Goal: Task Accomplishment & Management: Complete application form

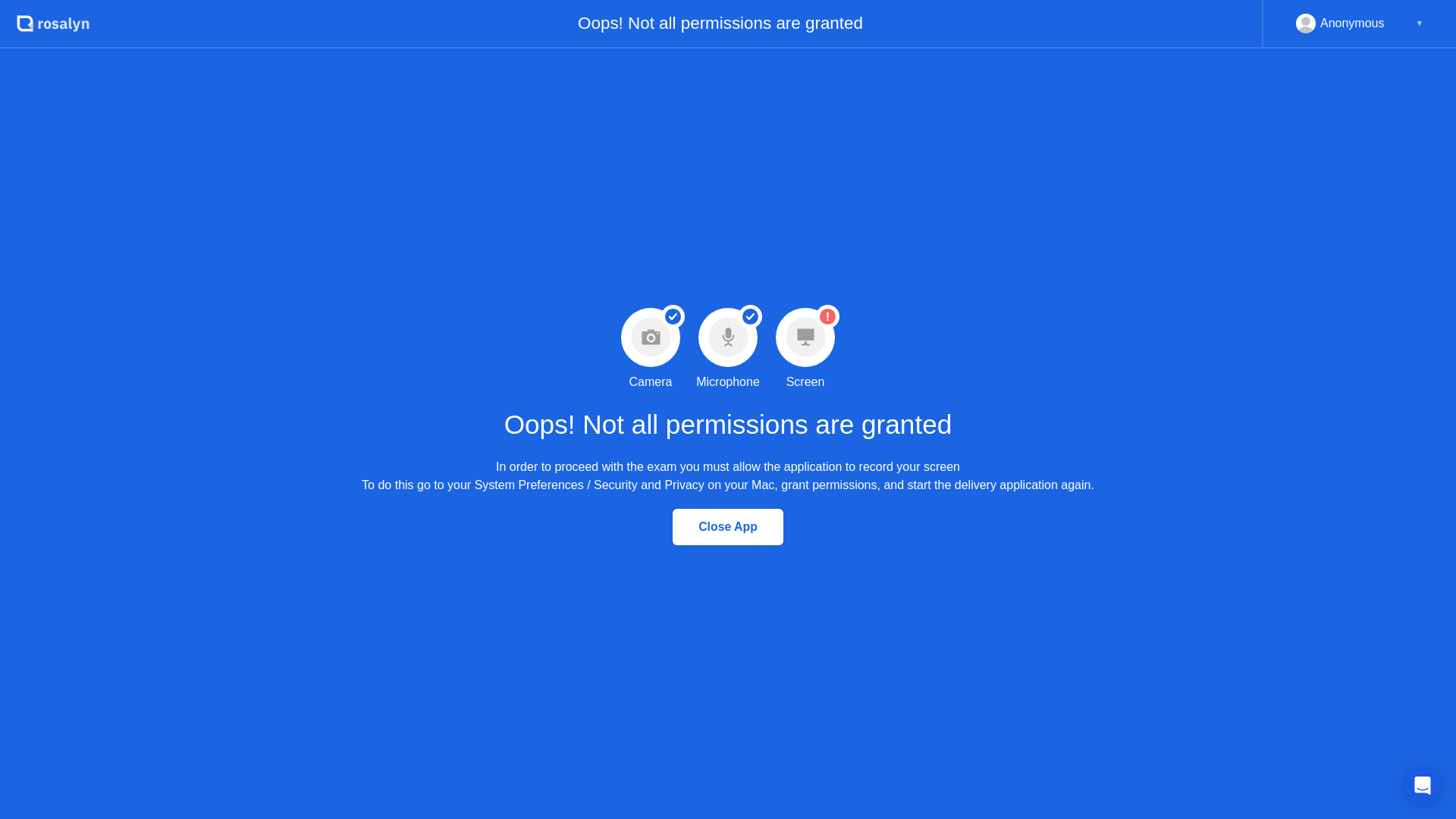
click at [820, 347] on circle at bounding box center [806, 338] width 40 height 40
click at [648, 484] on div "In order to proceed with the exam you must allow the application to record your…" at bounding box center [728, 477] width 733 height 37
click at [618, 458] on div "Oops! Not all permissions are granted In order to proceed with the exam you mus…" at bounding box center [728, 443] width 733 height 104
click at [445, 450] on div "Oops! Not all permissions are granted In order to proceed with the exam you mus…" at bounding box center [728, 443] width 733 height 104
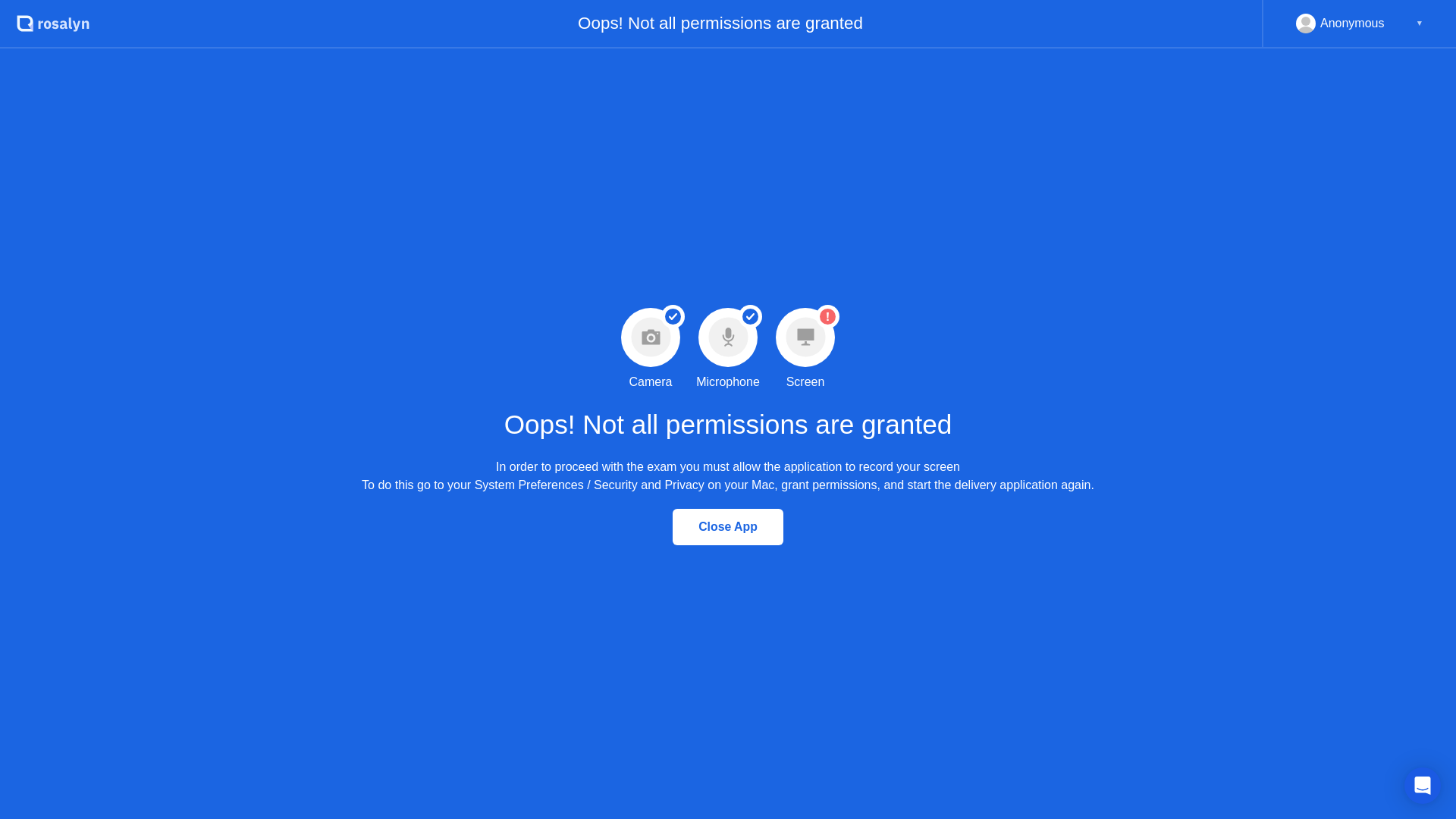
drag, startPoint x: 516, startPoint y: 468, endPoint x: 773, endPoint y: 461, distance: 257.1
click at [535, 471] on div "In order to proceed with the exam you must allow the application to record your…" at bounding box center [728, 477] width 733 height 37
drag, startPoint x: 773, startPoint y: 461, endPoint x: 876, endPoint y: 460, distance: 103.0
click at [870, 461] on div "In order to proceed with the exam you must allow the application to record your…" at bounding box center [728, 477] width 733 height 37
drag, startPoint x: 1049, startPoint y: 448, endPoint x: 1089, endPoint y: 450, distance: 40.0
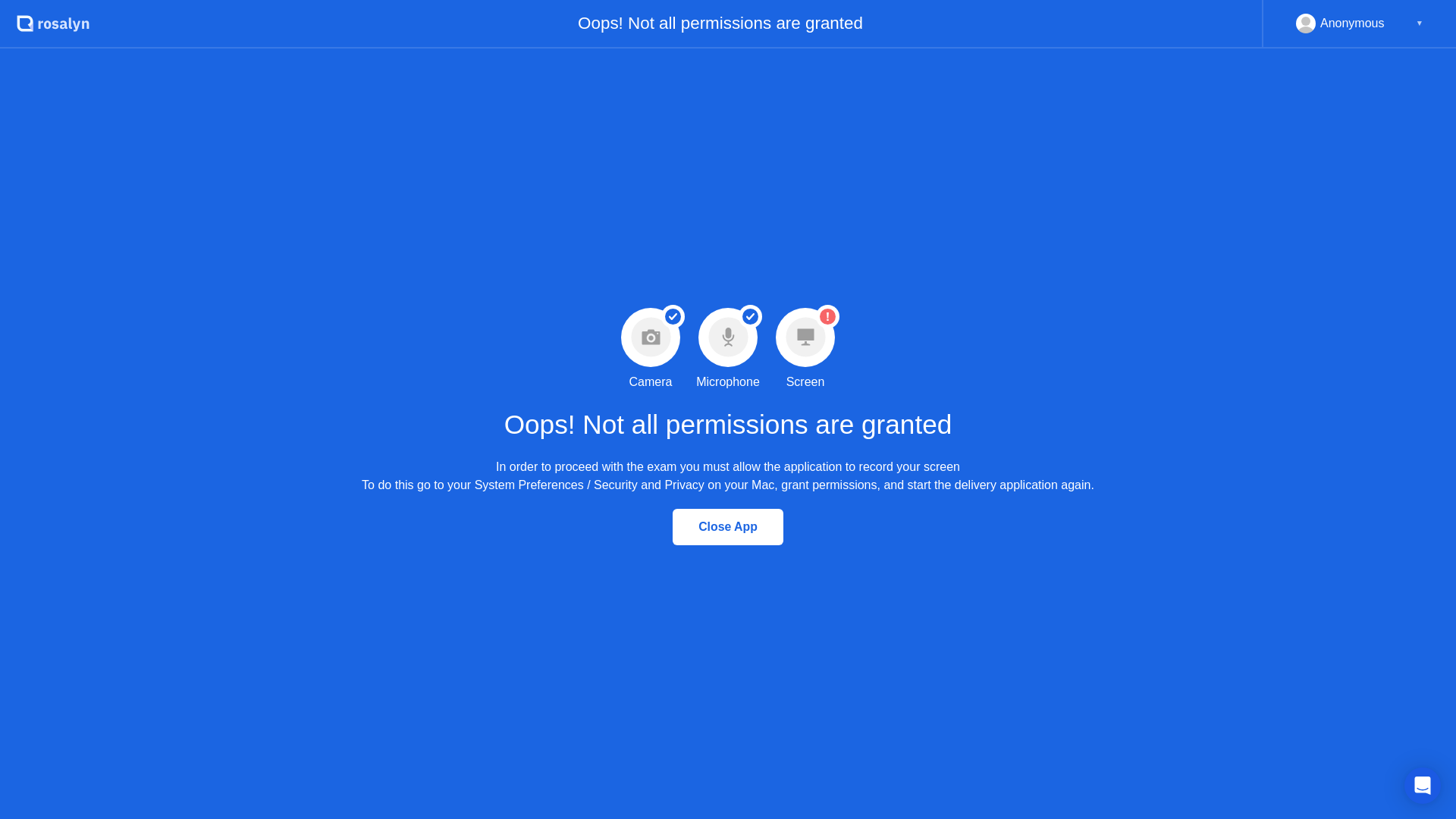
click at [1087, 450] on div "Oops! Not all permissions are granted In order to proceed with the exam you mus…" at bounding box center [728, 443] width 733 height 104
click at [1151, 435] on div "Success Camera permission granted Camera Success Microphone permission granted …" at bounding box center [728, 434] width 1456 height 771
drag, startPoint x: 968, startPoint y: 397, endPoint x: 912, endPoint y: 409, distance: 57.3
click at [964, 401] on div "Oops! Not all permissions are granted In order to proceed with the exam you mus…" at bounding box center [728, 443] width 733 height 104
drag, startPoint x: 816, startPoint y: 410, endPoint x: 717, endPoint y: 413, distance: 99.0
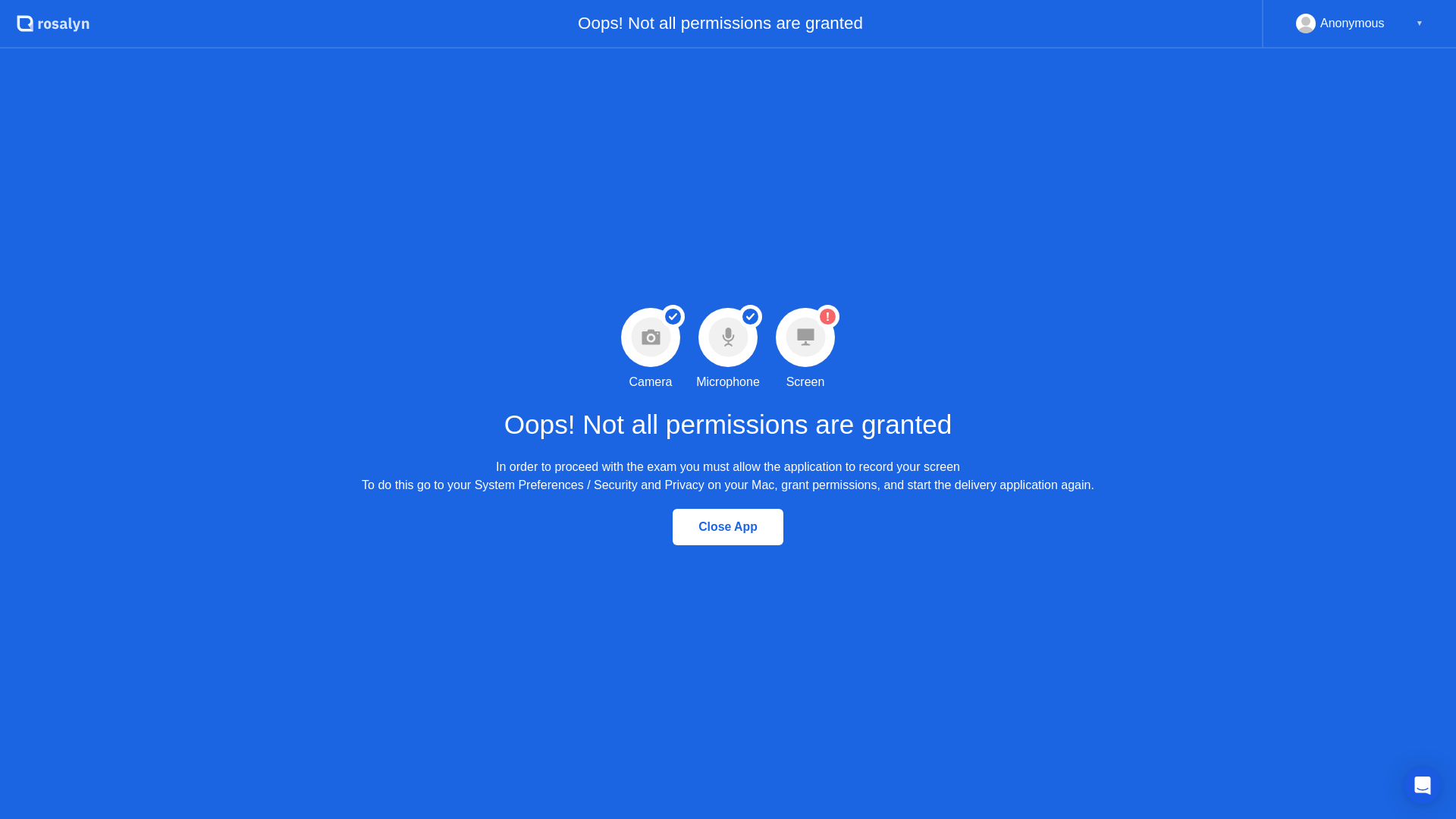
click at [796, 417] on h1 "Oops! Not all permissions are granted" at bounding box center [729, 425] width 448 height 40
click at [389, 405] on div "Oops! Not all permissions are granted In order to proceed with the exam you mus…" at bounding box center [728, 443] width 733 height 104
click at [815, 339] on circle at bounding box center [806, 338] width 40 height 40
click at [814, 339] on circle at bounding box center [806, 338] width 40 height 40
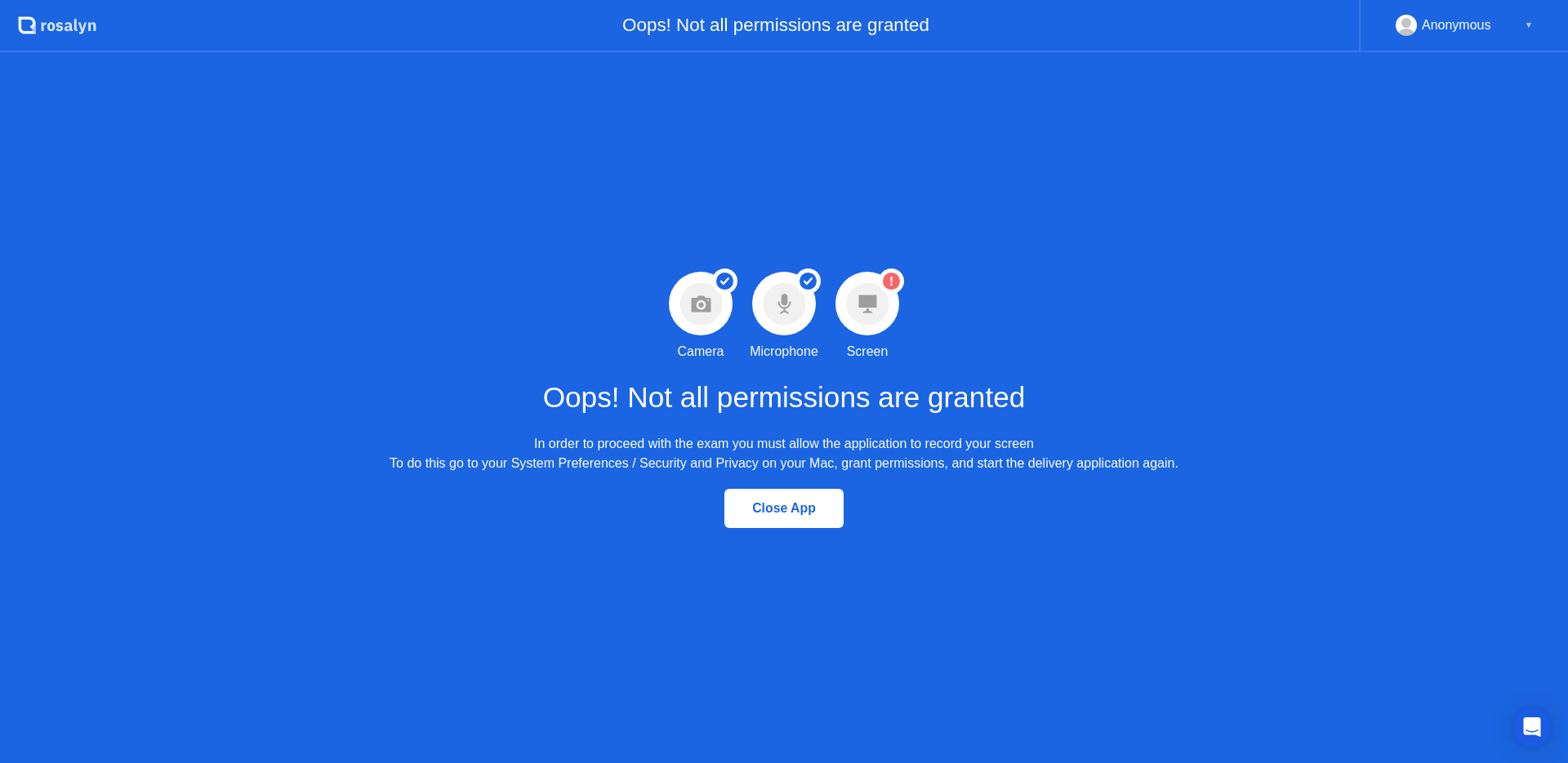
click at [901, 287] on circle at bounding box center [891, 281] width 25 height 25
click at [897, 287] on circle at bounding box center [891, 281] width 25 height 25
click at [896, 287] on circle at bounding box center [891, 281] width 25 height 25
click at [896, 286] on circle at bounding box center [891, 281] width 17 height 17
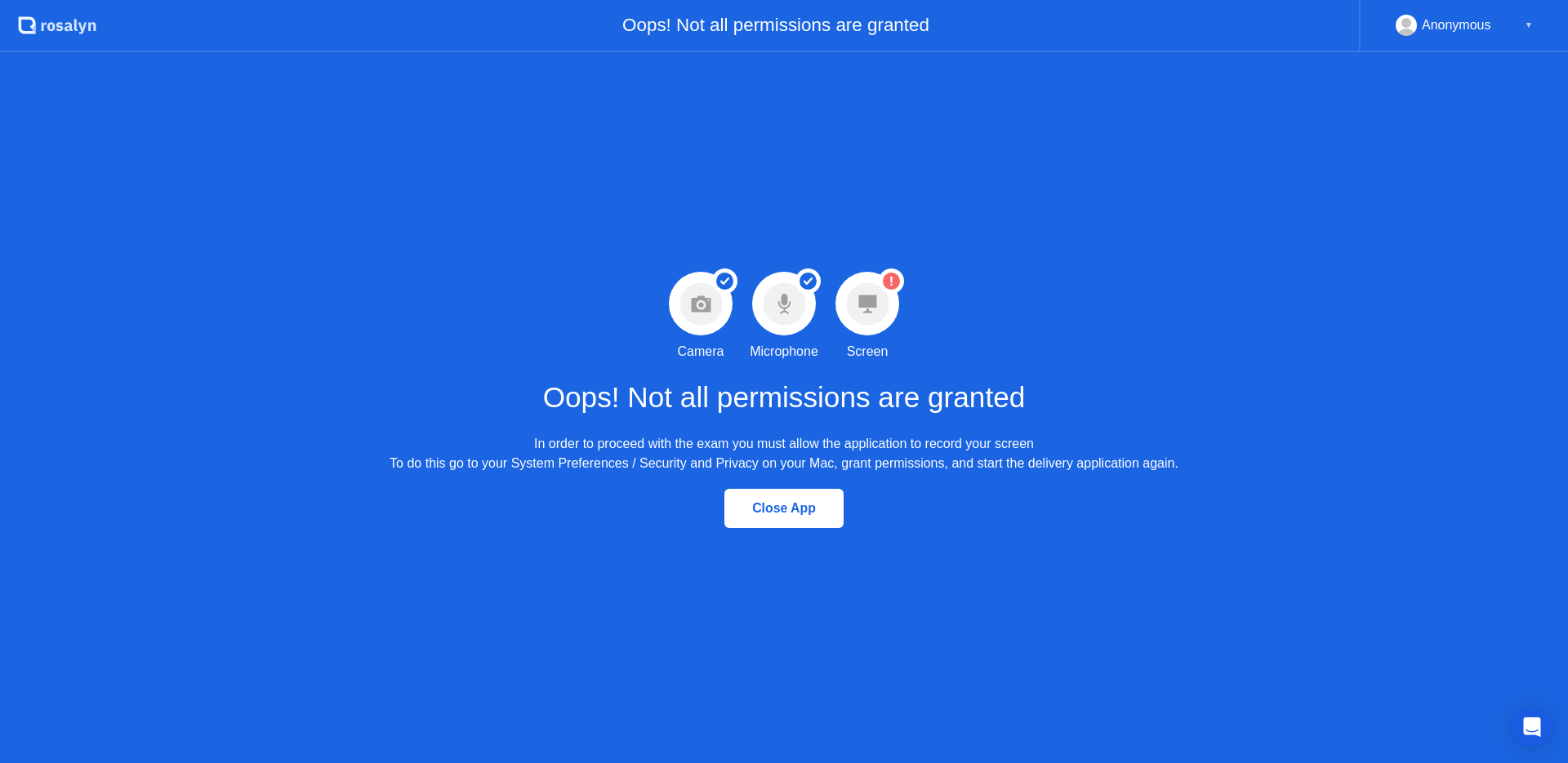
click at [893, 285] on circle at bounding box center [891, 281] width 17 height 17
click at [890, 287] on circle at bounding box center [891, 281] width 17 height 17
click at [886, 288] on circle at bounding box center [891, 281] width 17 height 17
click at [882, 295] on div "Warning Screen permission not granted Screen" at bounding box center [867, 316] width 83 height 89
click at [877, 335] on div "Warning Screen permission not granted Screen" at bounding box center [867, 316] width 83 height 89
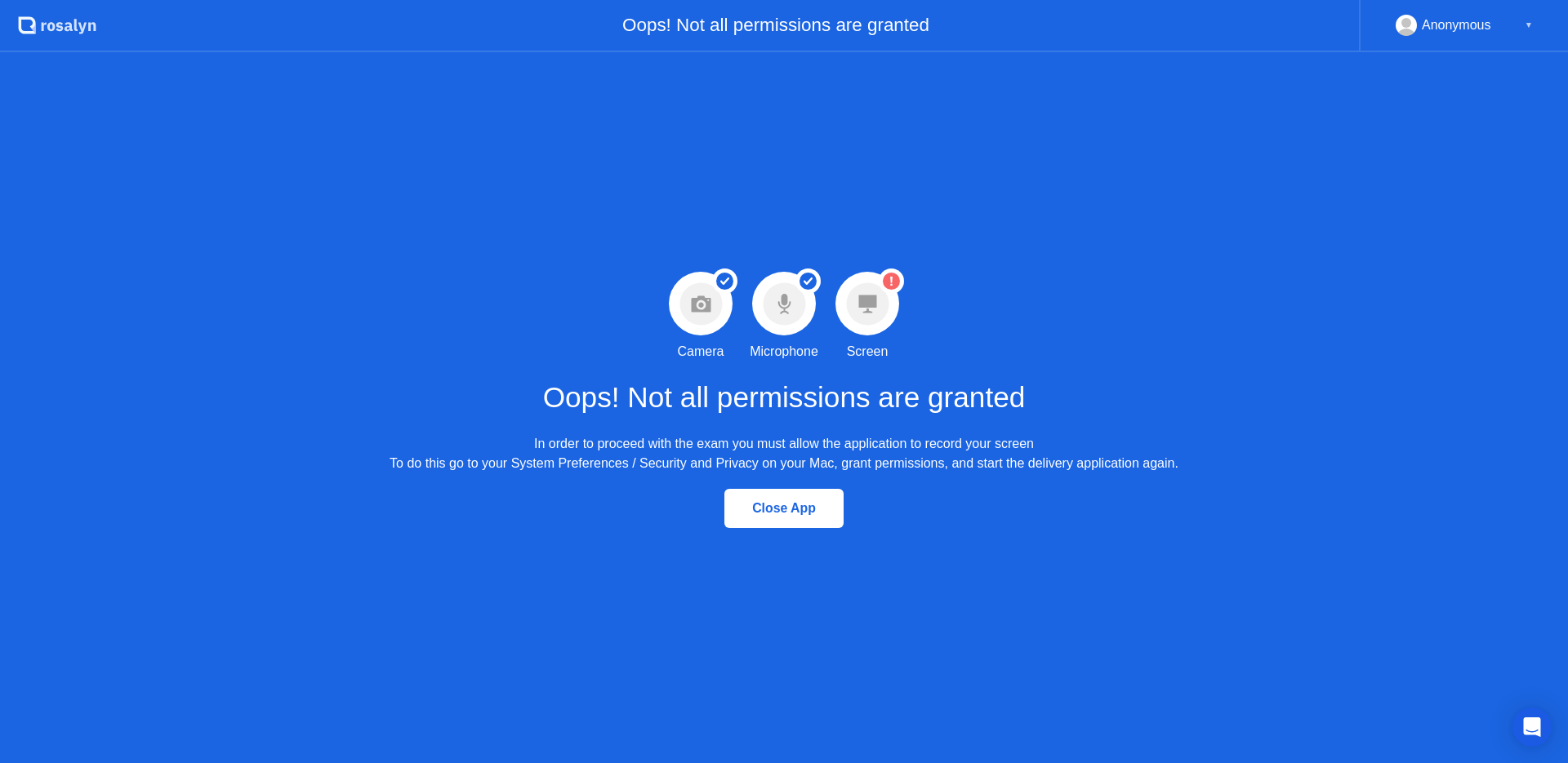
click at [706, 443] on div "In order to proceed with the exam you must allow the application to record your…" at bounding box center [784, 454] width 789 height 39
click at [705, 443] on div "In order to proceed with the exam you must allow the application to record your…" at bounding box center [784, 454] width 789 height 39
click at [704, 441] on div "In order to proceed with the exam you must allow the application to record your…" at bounding box center [784, 454] width 789 height 39
drag, startPoint x: 656, startPoint y: 449, endPoint x: 637, endPoint y: 450, distance: 19.0
click at [640, 455] on div "In order to proceed with the exam you must allow the application to record your…" at bounding box center [784, 454] width 789 height 39
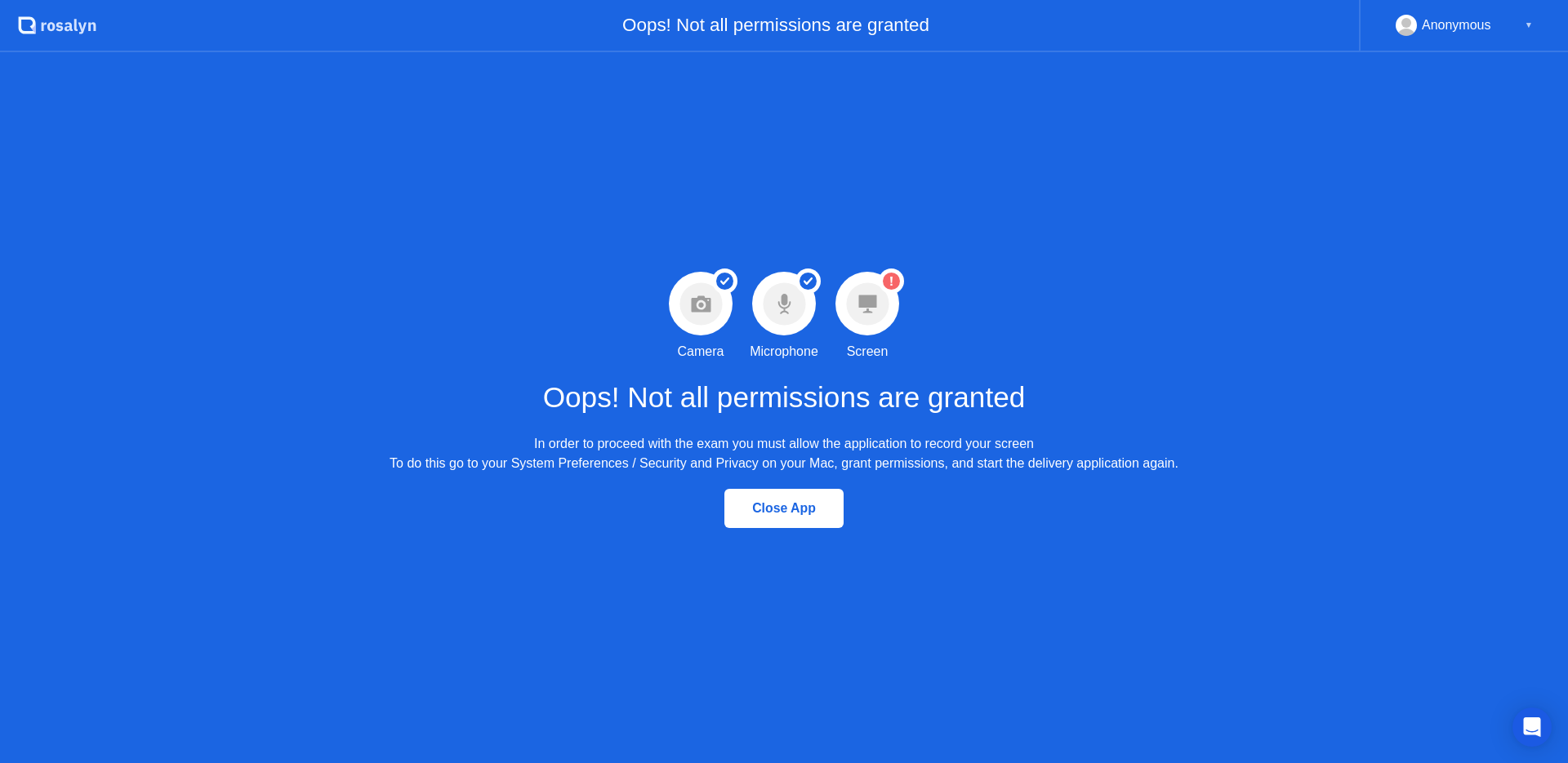
click at [629, 452] on div "In order to proceed with the exam you must allow the application to record your…" at bounding box center [784, 454] width 789 height 39
drag, startPoint x: 593, startPoint y: 459, endPoint x: 545, endPoint y: 453, distance: 48.4
click at [585, 460] on div "In order to proceed with the exam you must allow the application to record your…" at bounding box center [784, 454] width 789 height 39
drag, startPoint x: 545, startPoint y: 453, endPoint x: 511, endPoint y: 444, distance: 35.2
click at [536, 456] on div "In order to proceed with the exam you must allow the application to record your…" at bounding box center [784, 454] width 789 height 39
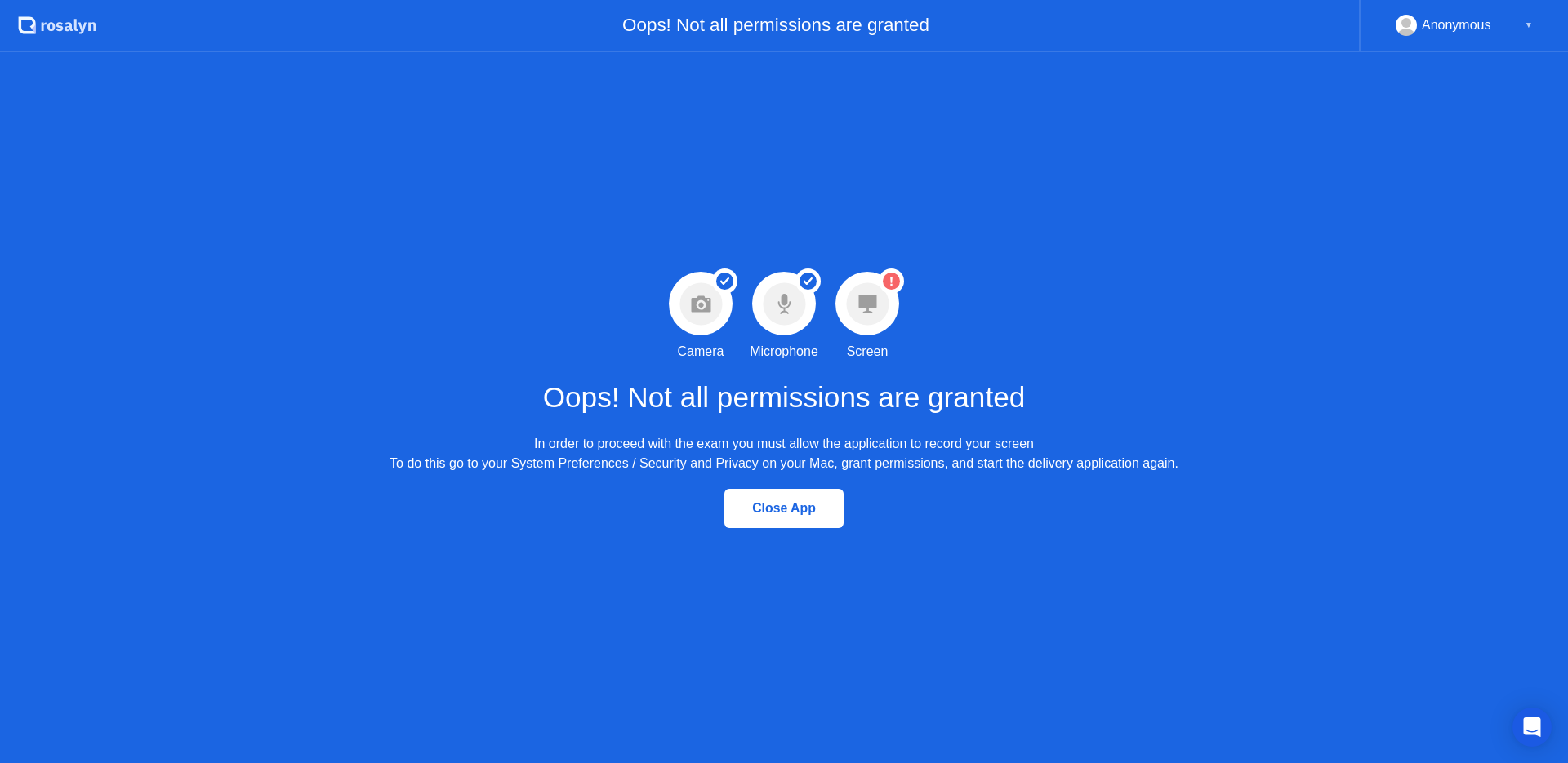
click at [505, 445] on div "In order to proceed with the exam you must allow the application to record your…" at bounding box center [784, 454] width 789 height 39
drag, startPoint x: 512, startPoint y: 460, endPoint x: 517, endPoint y: 452, distance: 9.4
click at [512, 459] on div "In order to proceed with the exam you must allow the application to record your…" at bounding box center [784, 454] width 789 height 39
drag, startPoint x: 517, startPoint y: 452, endPoint x: 585, endPoint y: 413, distance: 78.4
click at [520, 450] on div "In order to proceed with the exam you must allow the application to record your…" at bounding box center [784, 454] width 789 height 39
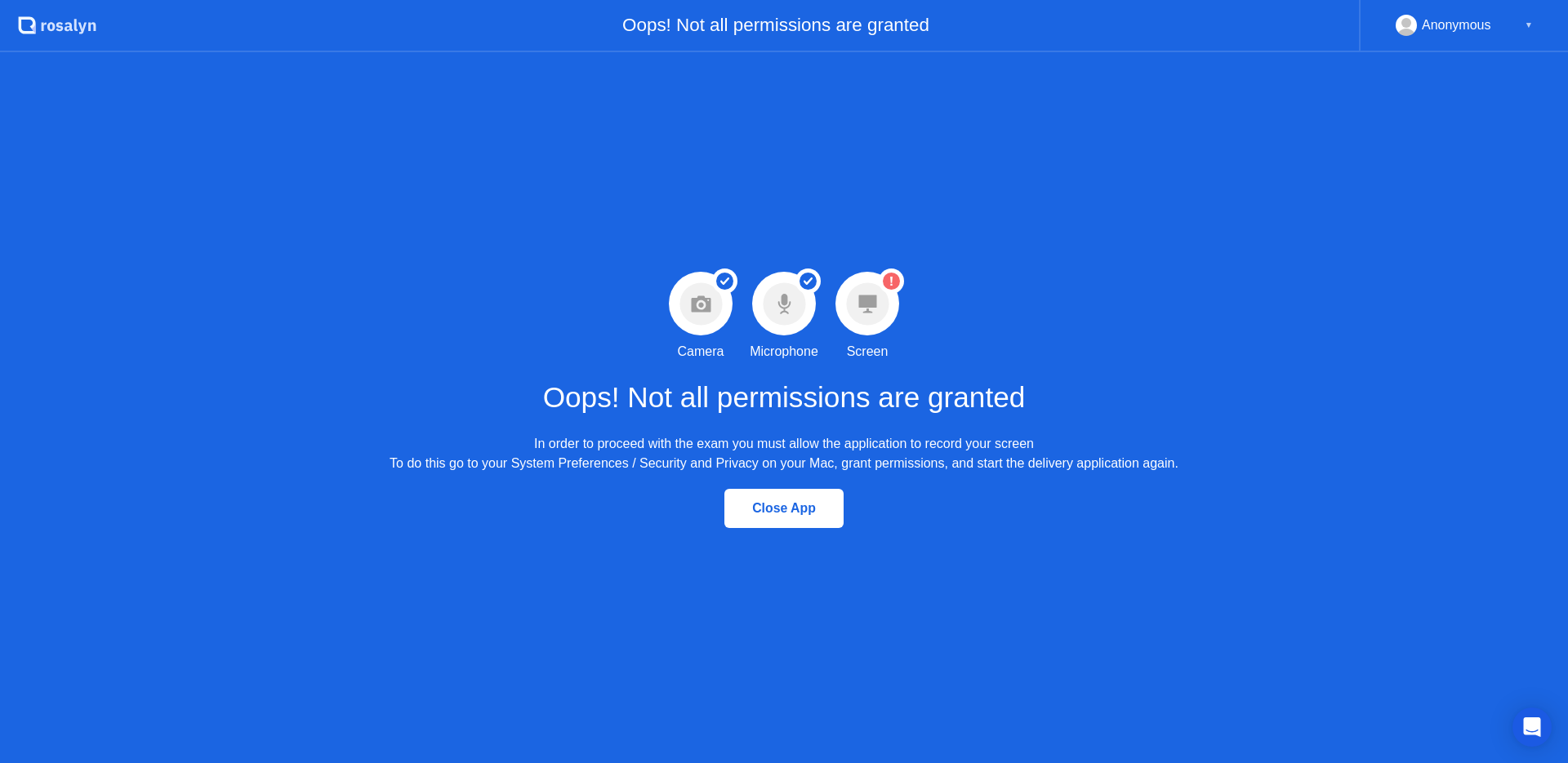
click at [76, 30] on icon at bounding box center [76, 25] width 3 height 12
